Goal: Information Seeking & Learning: Compare options

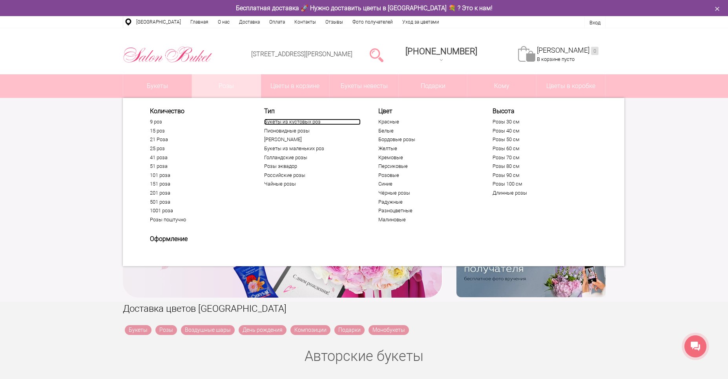
click at [282, 124] on link "Букеты из кустовых роз" at bounding box center [312, 122] width 97 height 6
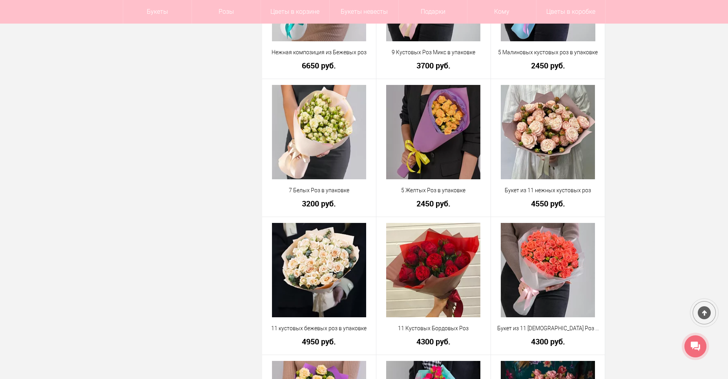
scroll to position [668, 0]
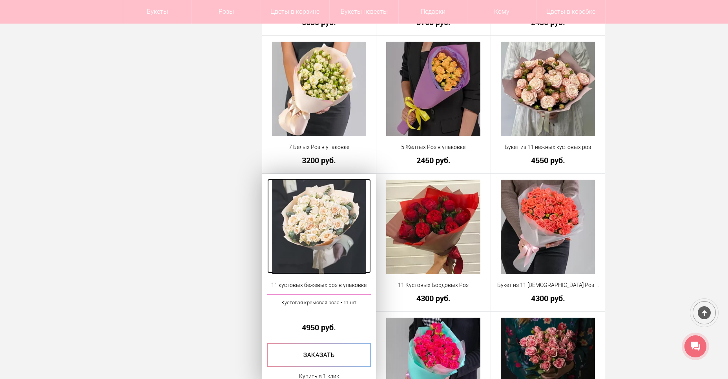
click at [325, 231] on img at bounding box center [319, 226] width 94 height 94
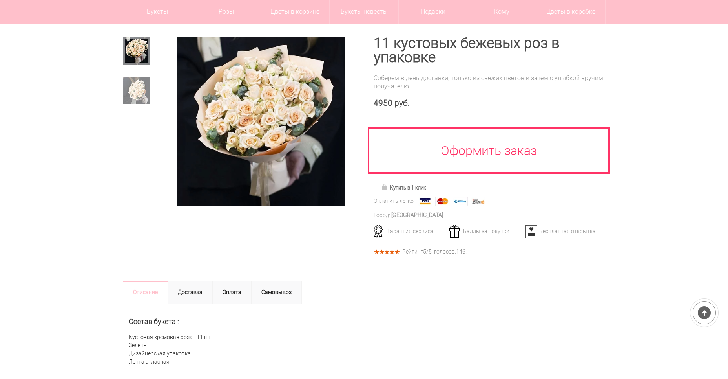
scroll to position [79, 0]
drag, startPoint x: 537, startPoint y: 297, endPoint x: 523, endPoint y: 273, distance: 27.5
click at [537, 297] on ul "Описание Доставка Оплата Самовывоз" at bounding box center [364, 292] width 483 height 22
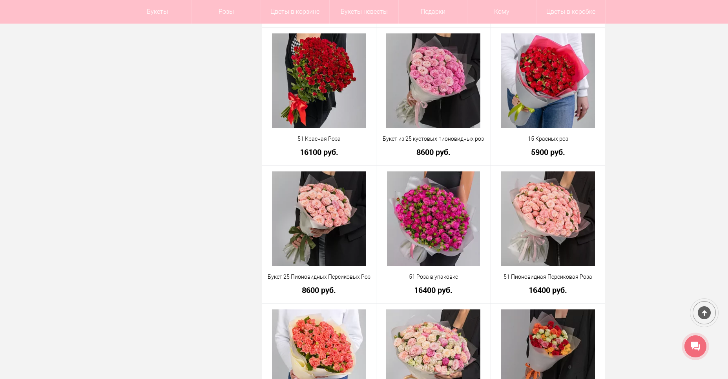
scroll to position [1516, 0]
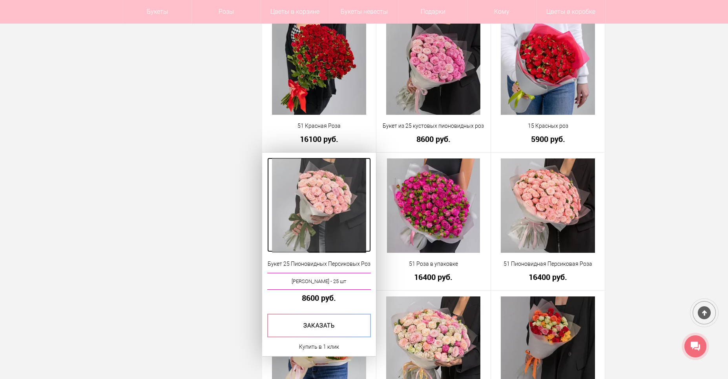
click at [339, 203] on img at bounding box center [319, 205] width 94 height 94
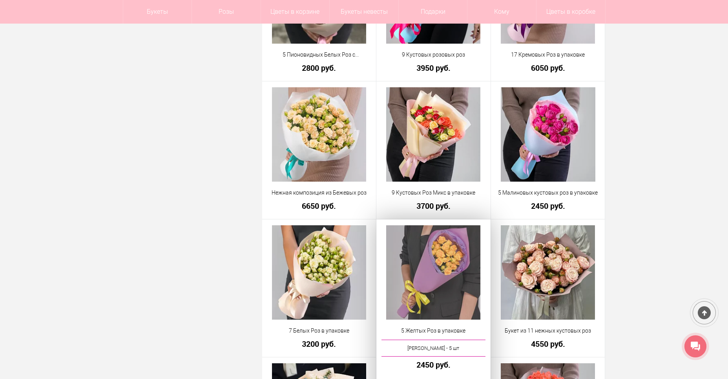
scroll to position [479, 0]
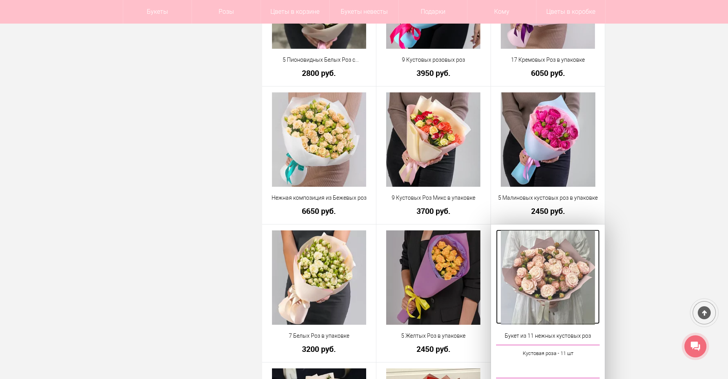
click at [573, 273] on img at bounding box center [548, 277] width 94 height 94
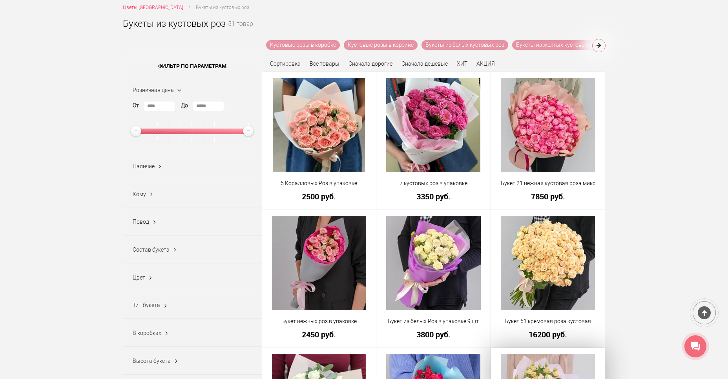
scroll to position [66, 0]
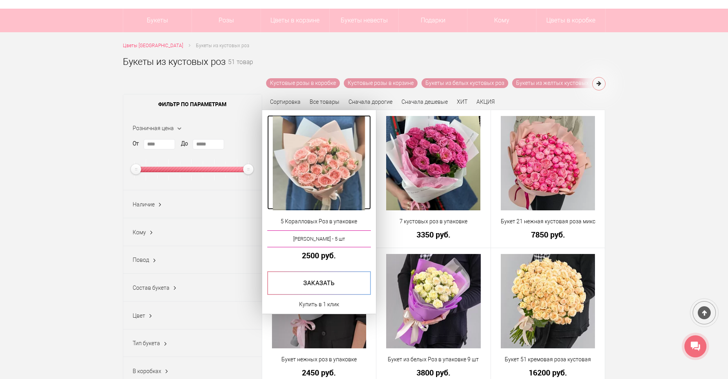
click at [313, 147] on img at bounding box center [319, 163] width 92 height 94
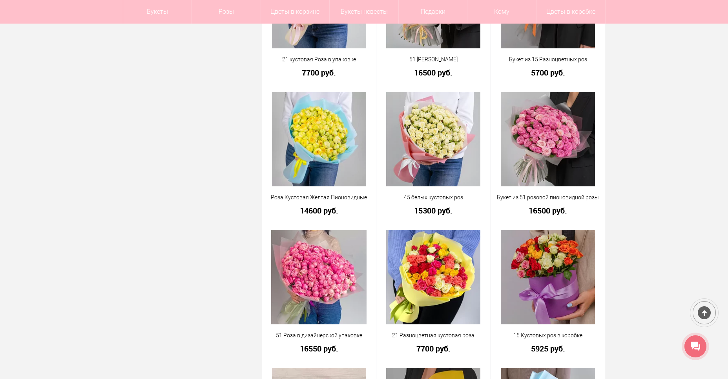
scroll to position [1872, 0]
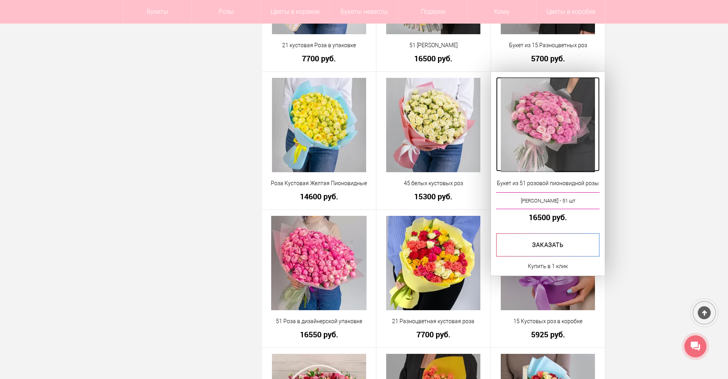
click at [561, 118] on img at bounding box center [548, 125] width 94 height 94
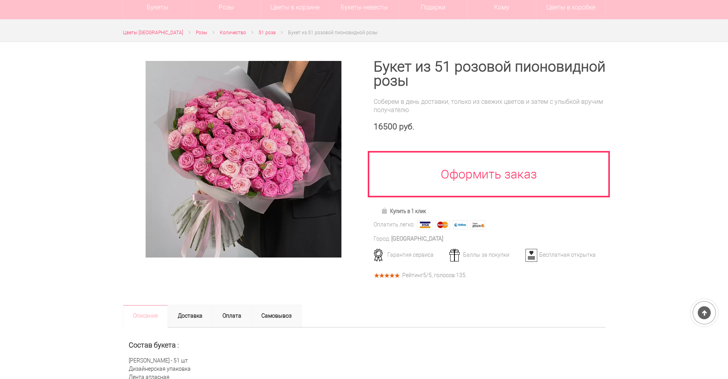
scroll to position [39, 0]
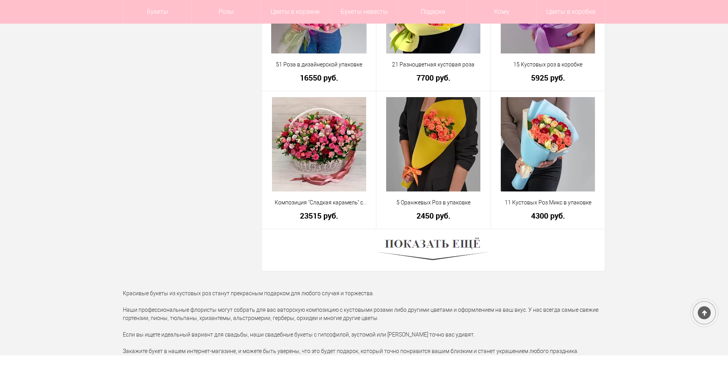
scroll to position [2131, 0]
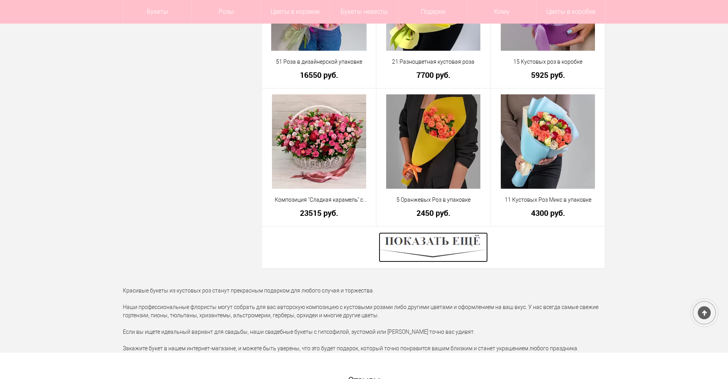
click at [456, 251] on img at bounding box center [433, 247] width 109 height 30
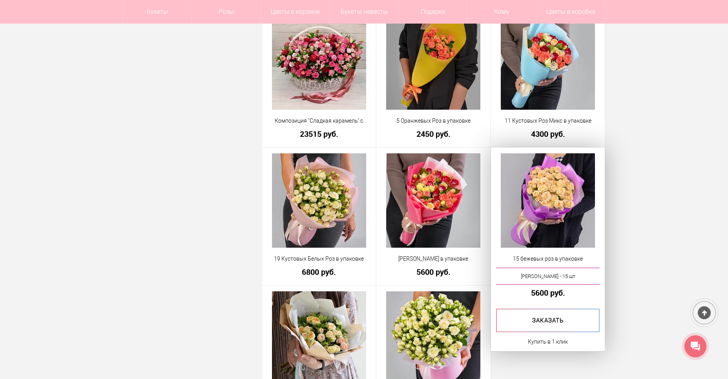
scroll to position [2210, 0]
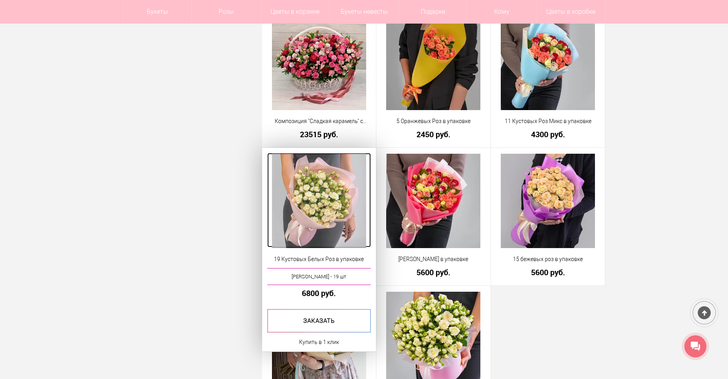
click at [279, 203] on img at bounding box center [319, 201] width 94 height 94
